Goal: Find specific page/section

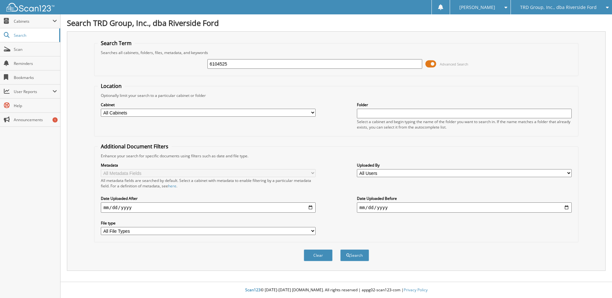
type input "6104525"
click at [340, 250] on button "Search" at bounding box center [354, 256] width 29 height 12
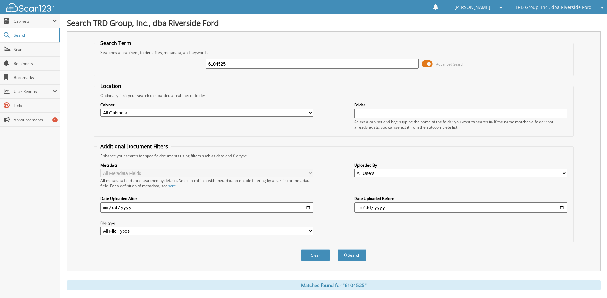
scroll to position [99, 0]
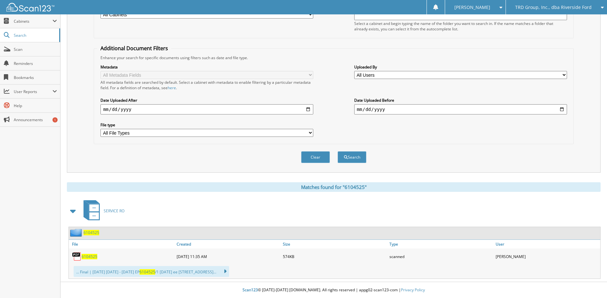
click at [94, 231] on span "6104525" at bounding box center [92, 232] width 16 height 5
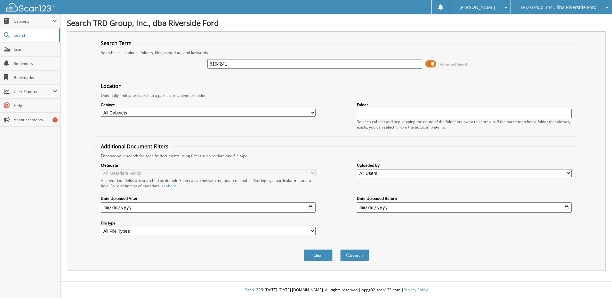
type input "6104241"
click at [340, 250] on button "Search" at bounding box center [354, 256] width 29 height 12
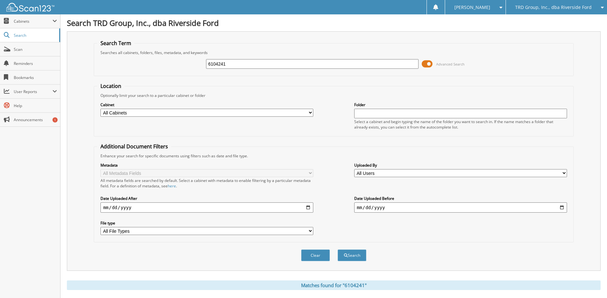
click at [246, 70] on div "6104241 Advanced Search" at bounding box center [333, 63] width 473 height 17
click at [244, 67] on input "6104241" at bounding box center [312, 64] width 213 height 10
type input "6104254"
click at [338, 250] on button "Search" at bounding box center [352, 256] width 29 height 12
